Goal: Task Accomplishment & Management: Use online tool/utility

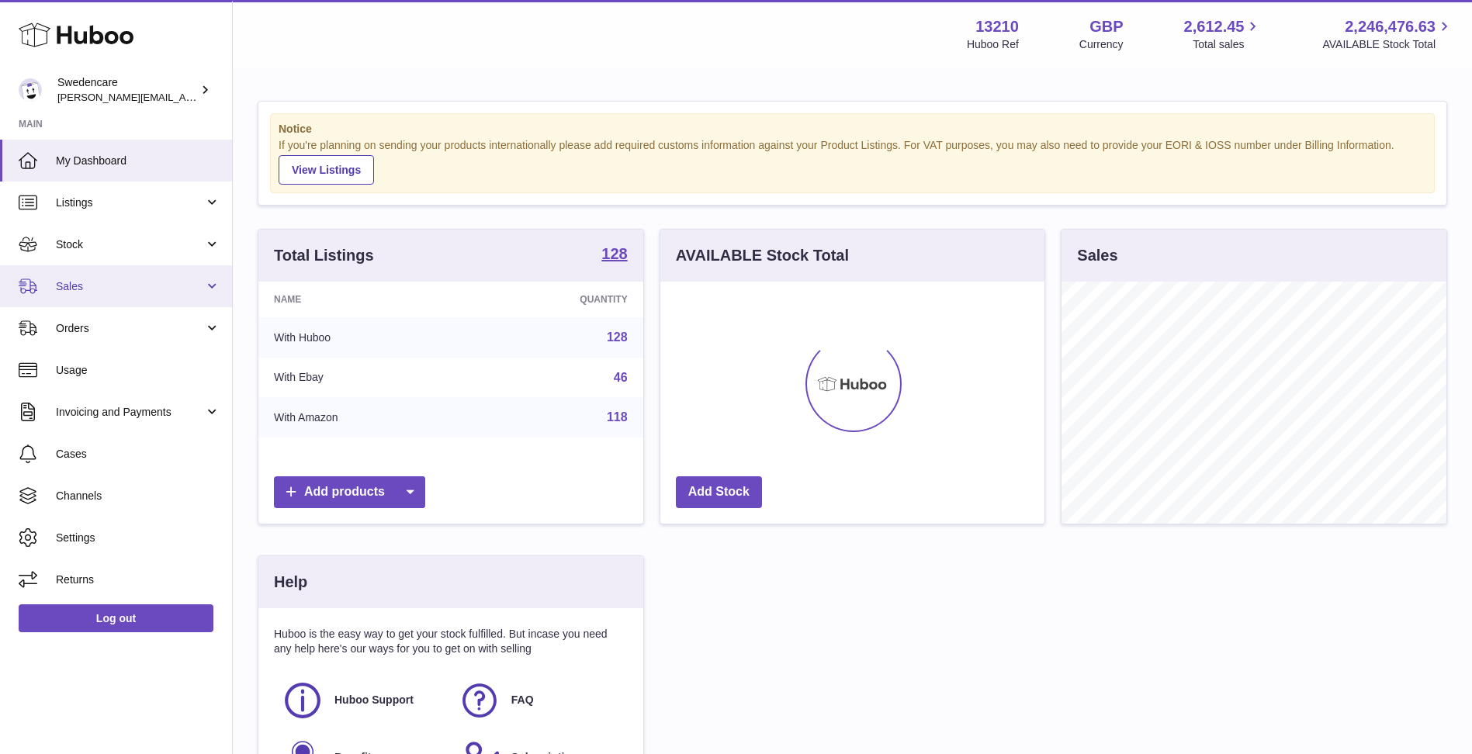
scroll to position [242, 388]
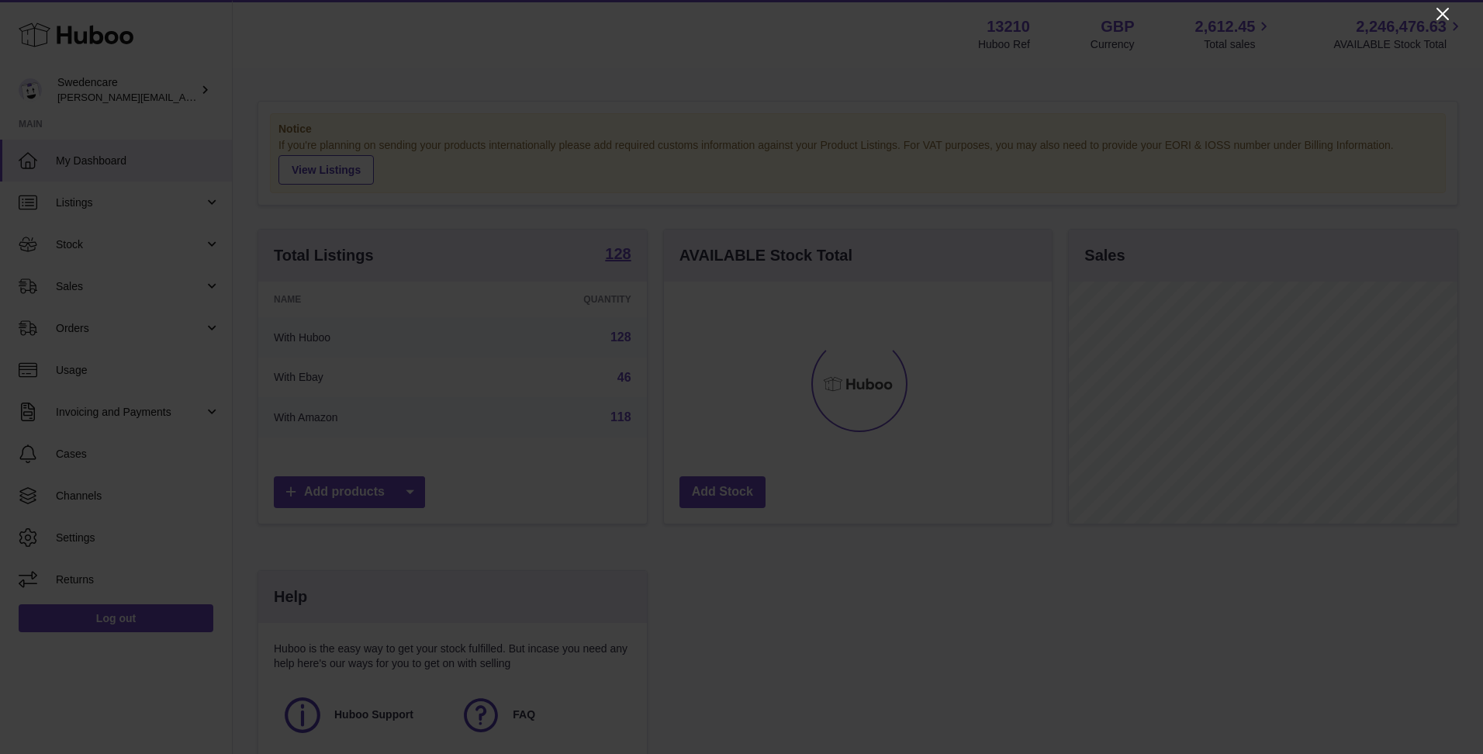
click at [1448, 18] on icon "Close" at bounding box center [1443, 14] width 19 height 19
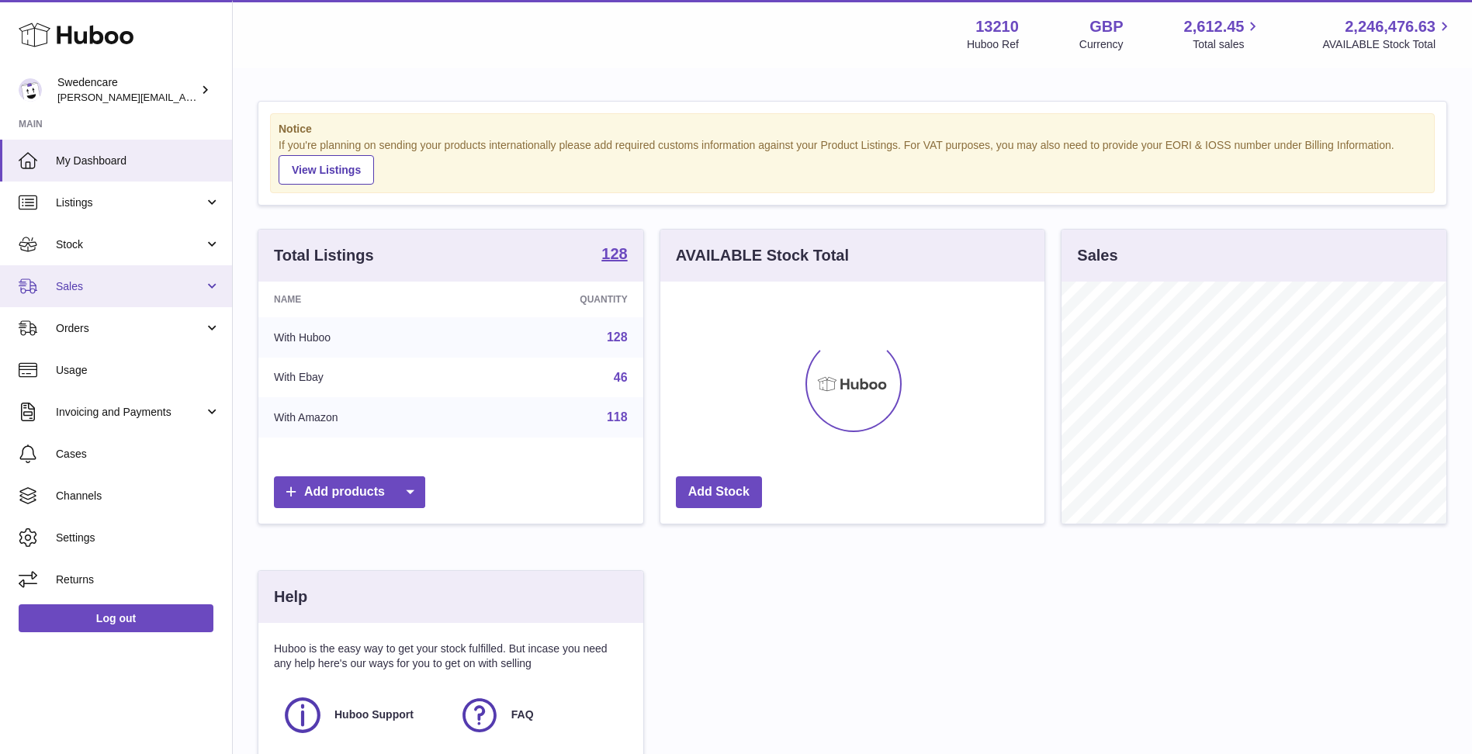
click at [148, 297] on link "Sales" at bounding box center [116, 286] width 232 height 42
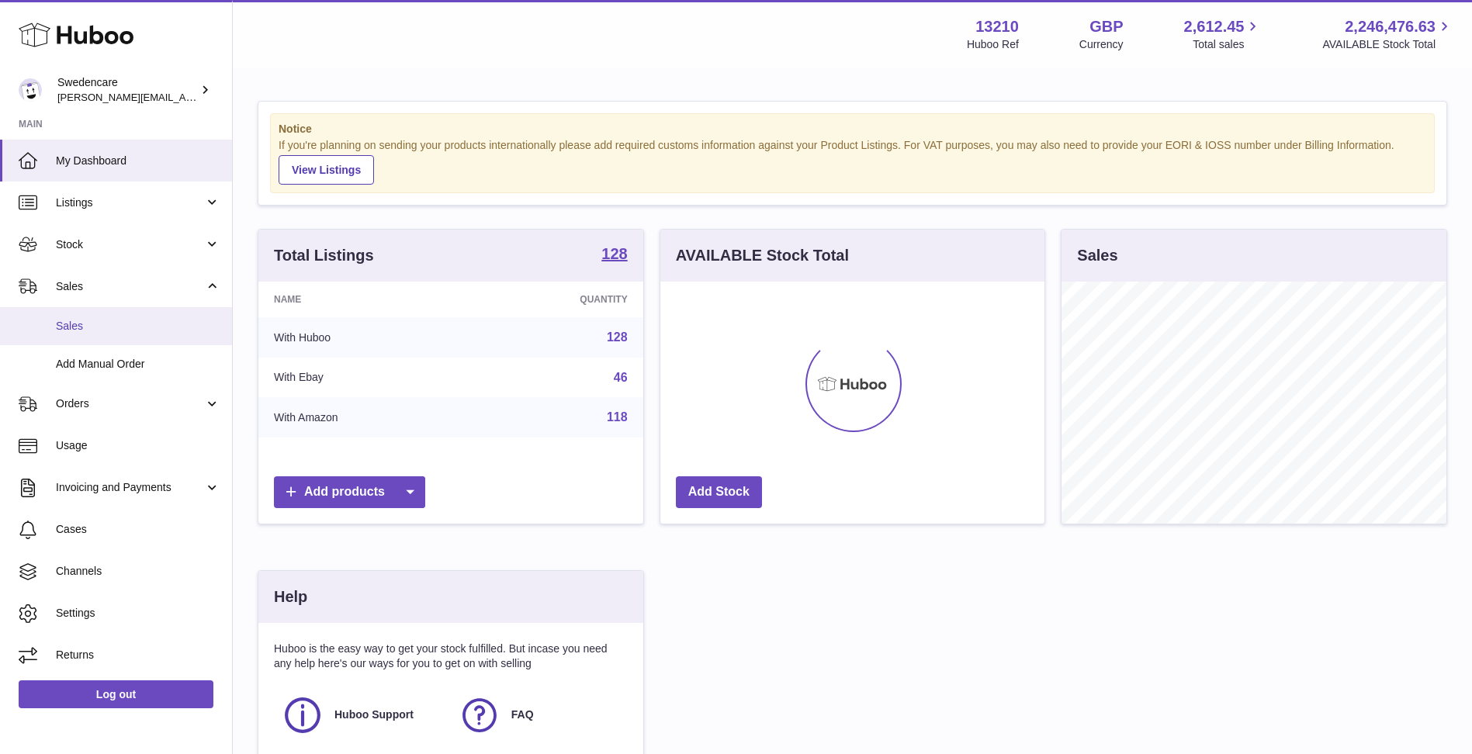
click at [143, 315] on link "Sales" at bounding box center [116, 326] width 232 height 38
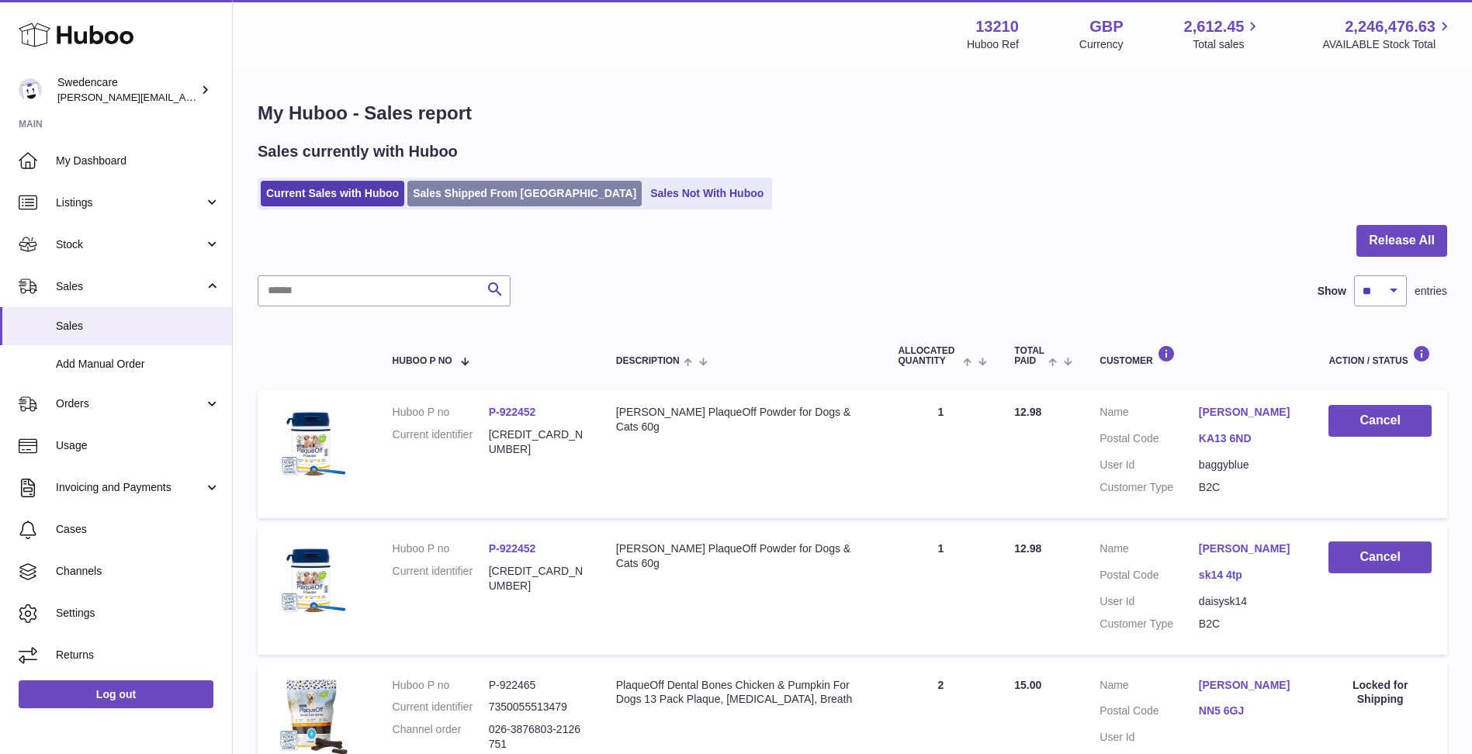
click at [479, 206] on link "Sales Shipped From Huboo" at bounding box center [524, 194] width 234 height 26
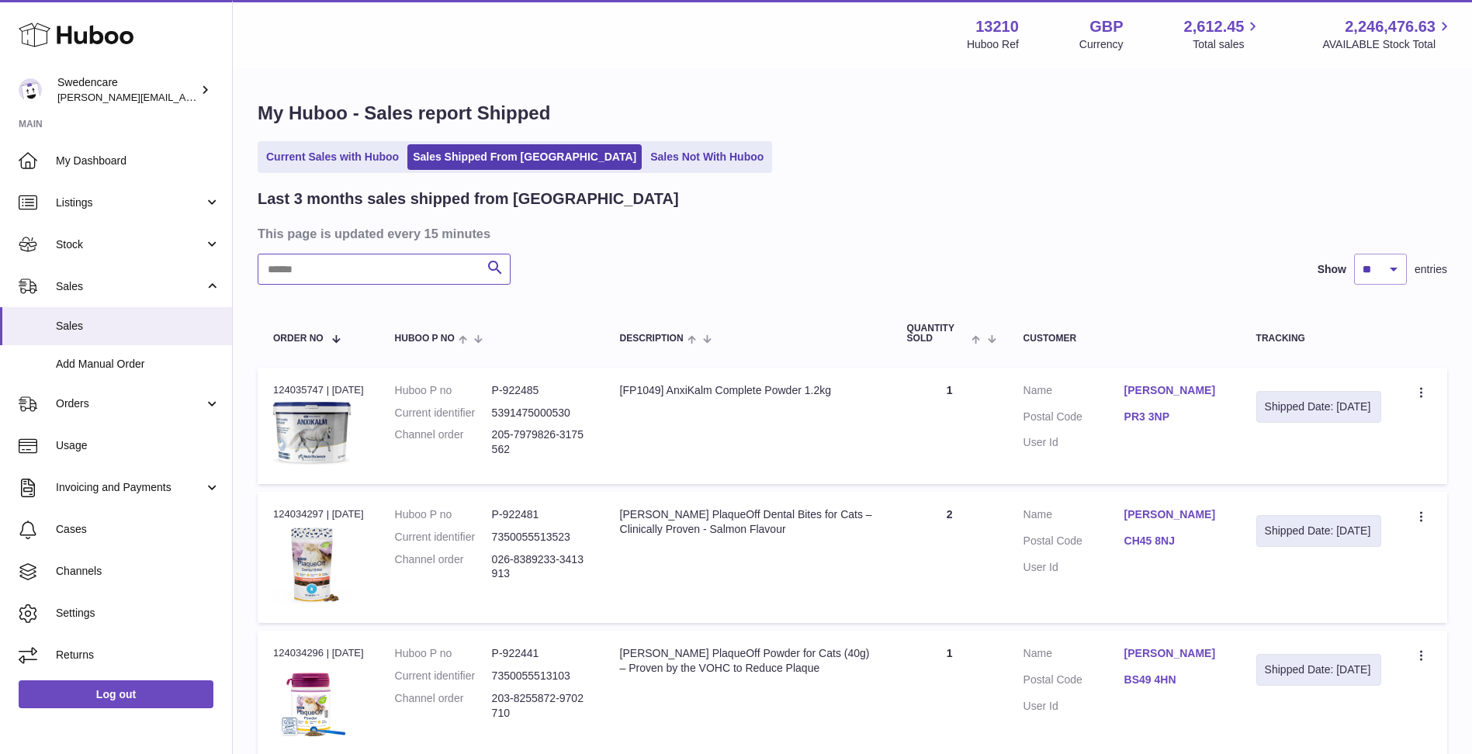
click at [451, 262] on input "text" at bounding box center [384, 269] width 253 height 31
paste input "**********"
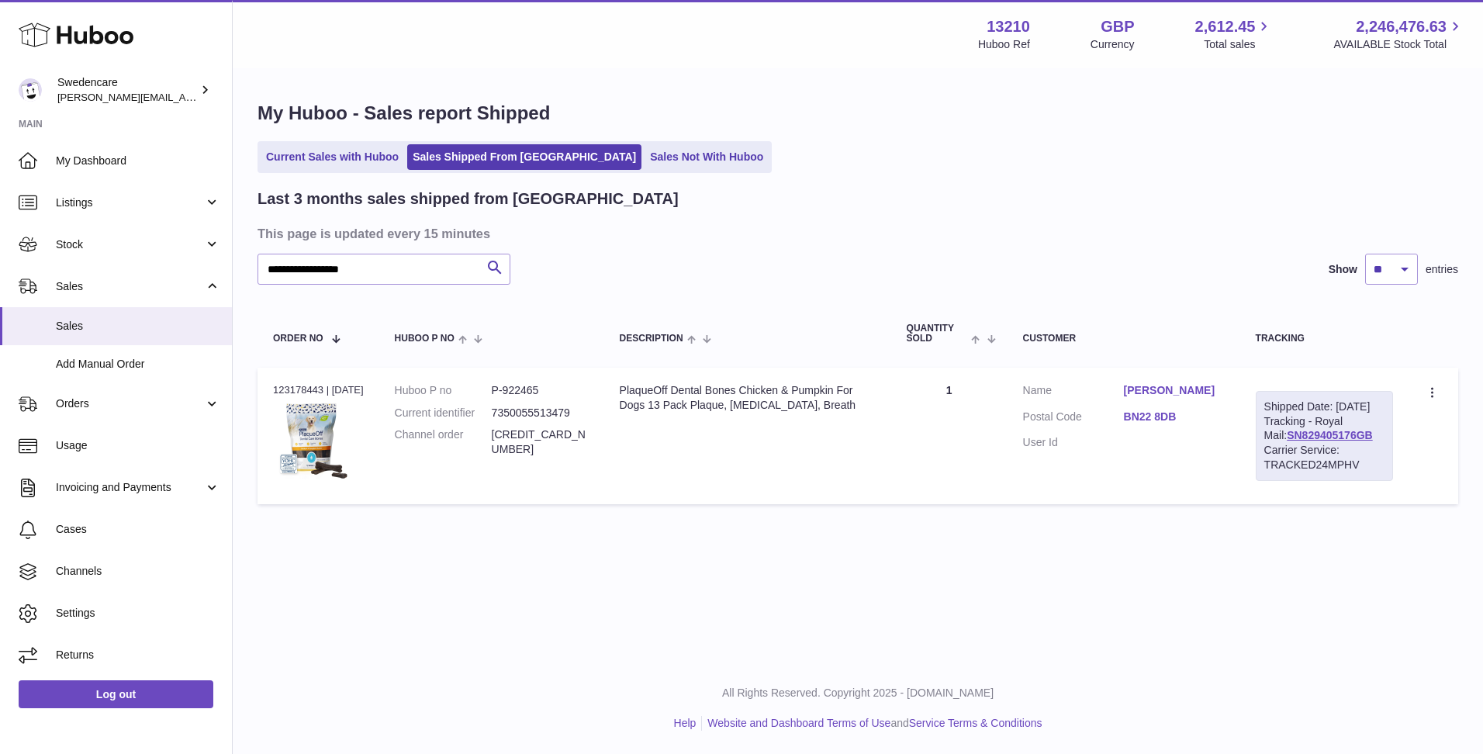
click at [1454, 401] on td "Create a ticket Duplicate Order" at bounding box center [1434, 436] width 50 height 137
click at [1437, 389] on icon at bounding box center [1434, 394] width 18 height 16
click at [1397, 451] on li "Duplicate Order" at bounding box center [1365, 460] width 155 height 33
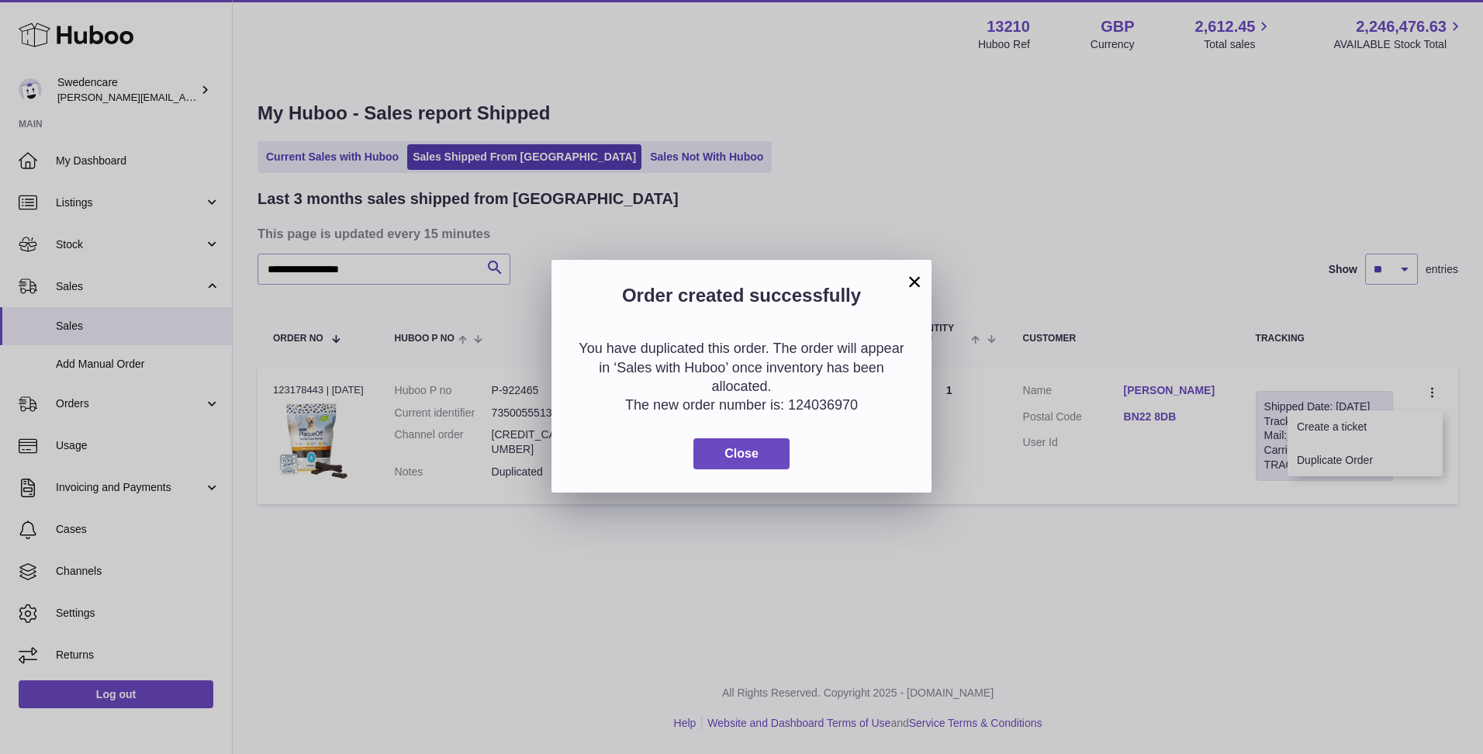
click at [925, 281] on div "Order created successfully" at bounding box center [742, 288] width 380 height 56
click at [911, 281] on button "×" at bounding box center [914, 281] width 19 height 19
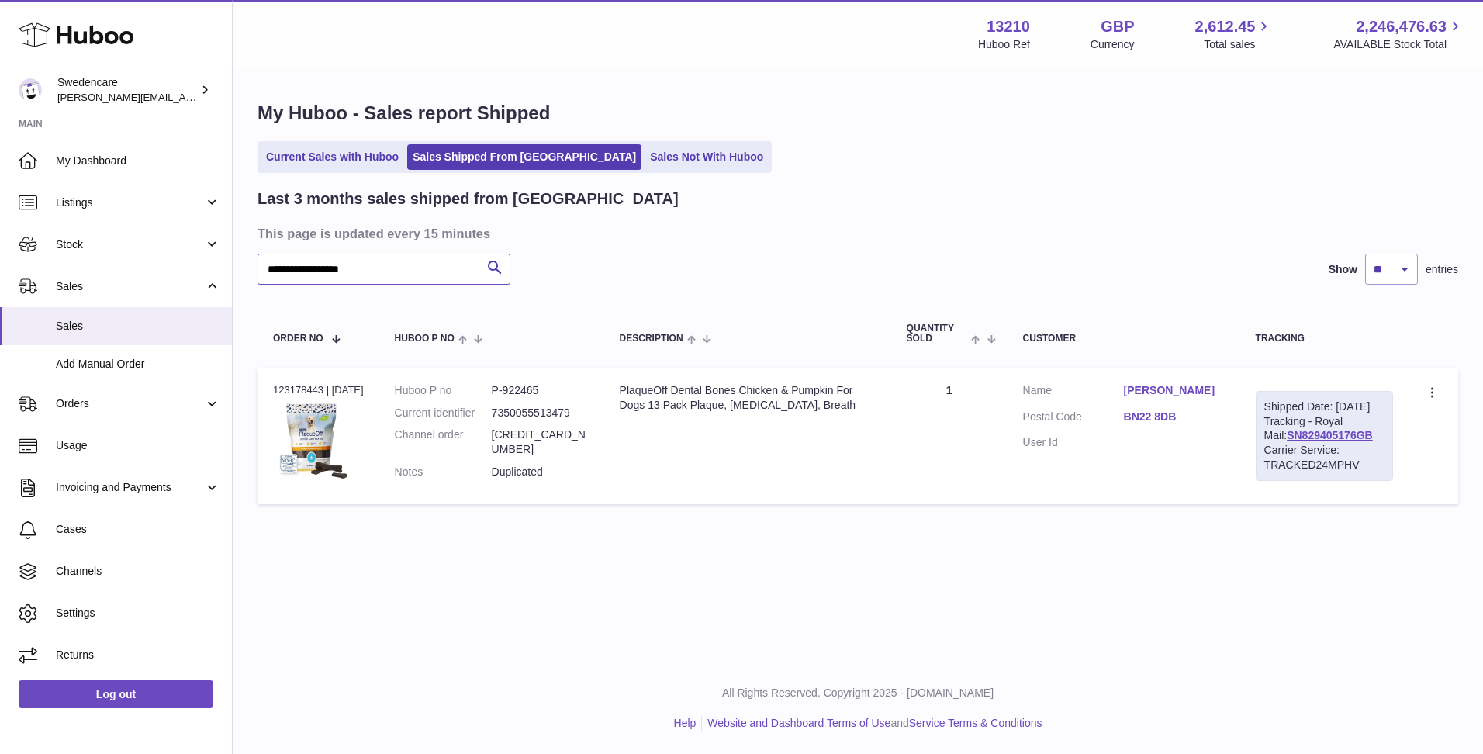
drag, startPoint x: 435, startPoint y: 271, endPoint x: -66, endPoint y: 219, distance: 503.9
click at [0, 219] on html ".st0{fill:#141414;}" at bounding box center [741, 377] width 1483 height 754
paste input "text"
type input "**********"
click at [1424, 393] on div at bounding box center [1433, 392] width 19 height 19
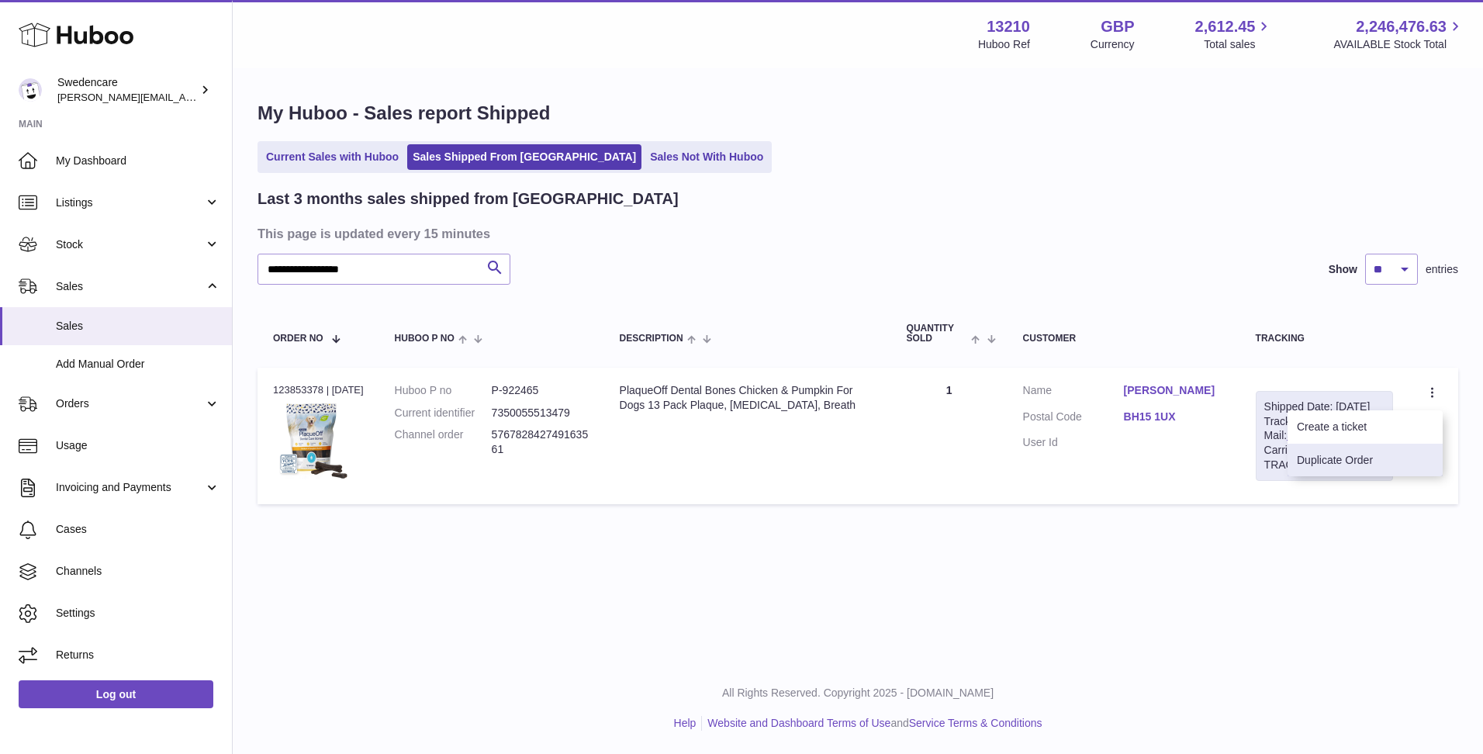
click at [1389, 468] on li "Duplicate Order" at bounding box center [1365, 460] width 155 height 33
